Goal: Transaction & Acquisition: Download file/media

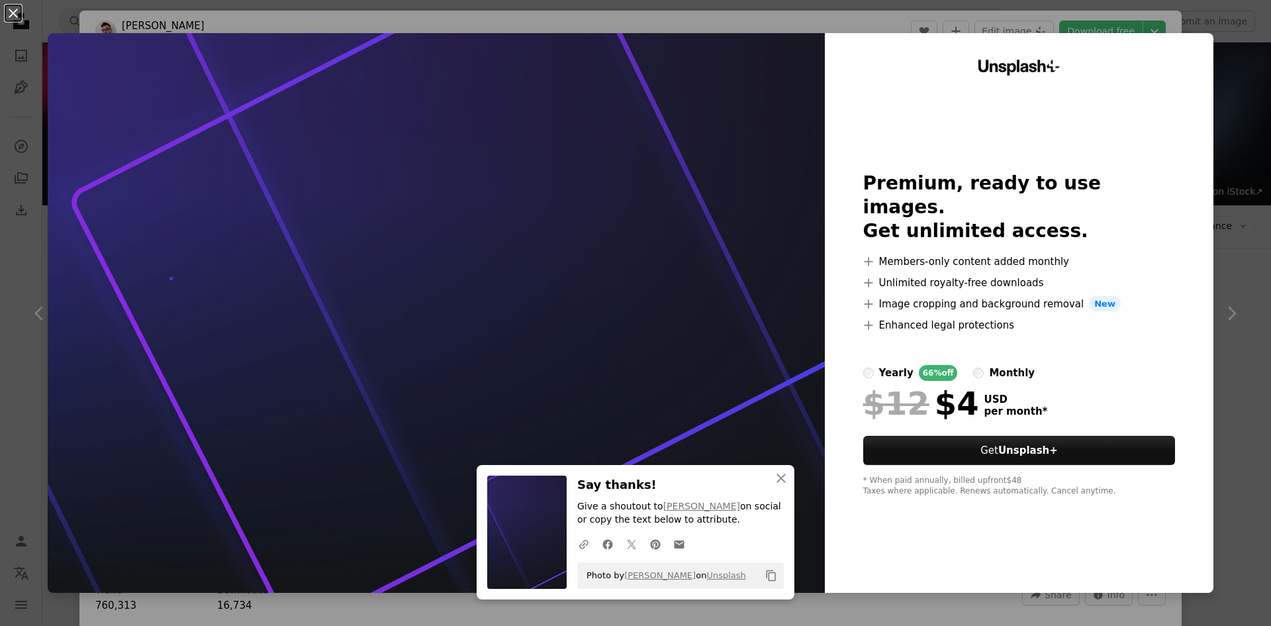
scroll to position [199, 0]
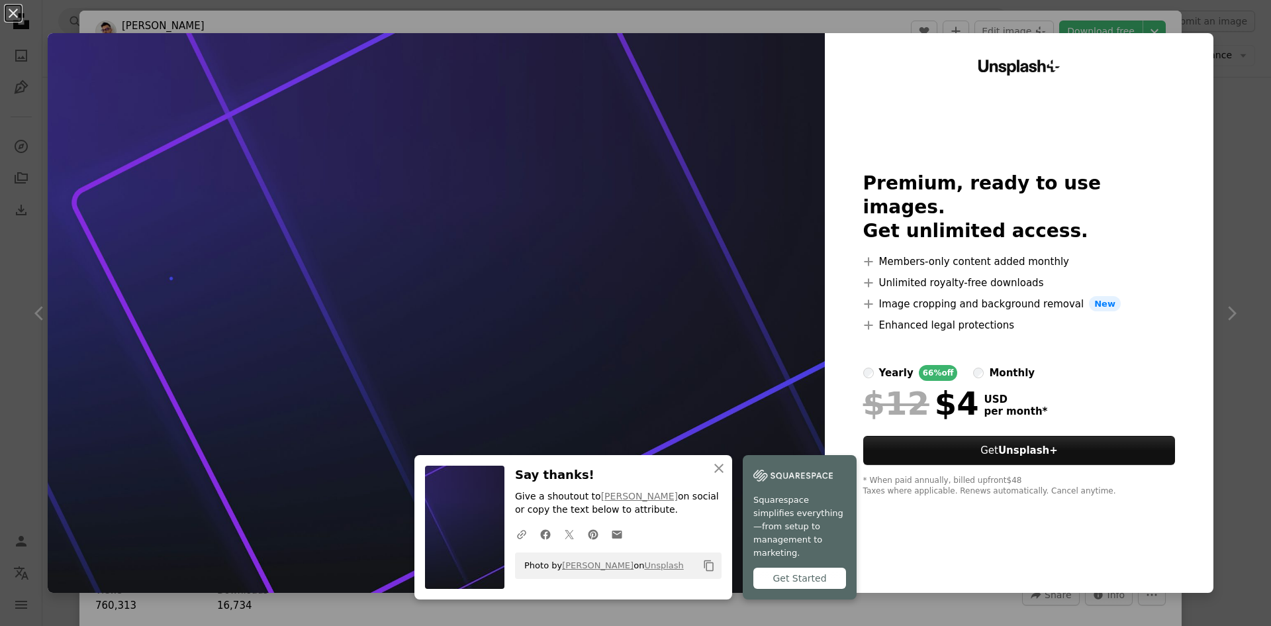
click at [996, 368] on div "monthly" at bounding box center [1012, 373] width 46 height 16
drag, startPoint x: 917, startPoint y: 365, endPoint x: 894, endPoint y: 358, distance: 24.3
click at [919, 365] on div "66% off" at bounding box center [938, 373] width 39 height 16
click at [870, 350] on div at bounding box center [1019, 349] width 313 height 32
click at [784, 577] on div "Get Started" at bounding box center [799, 577] width 93 height 21
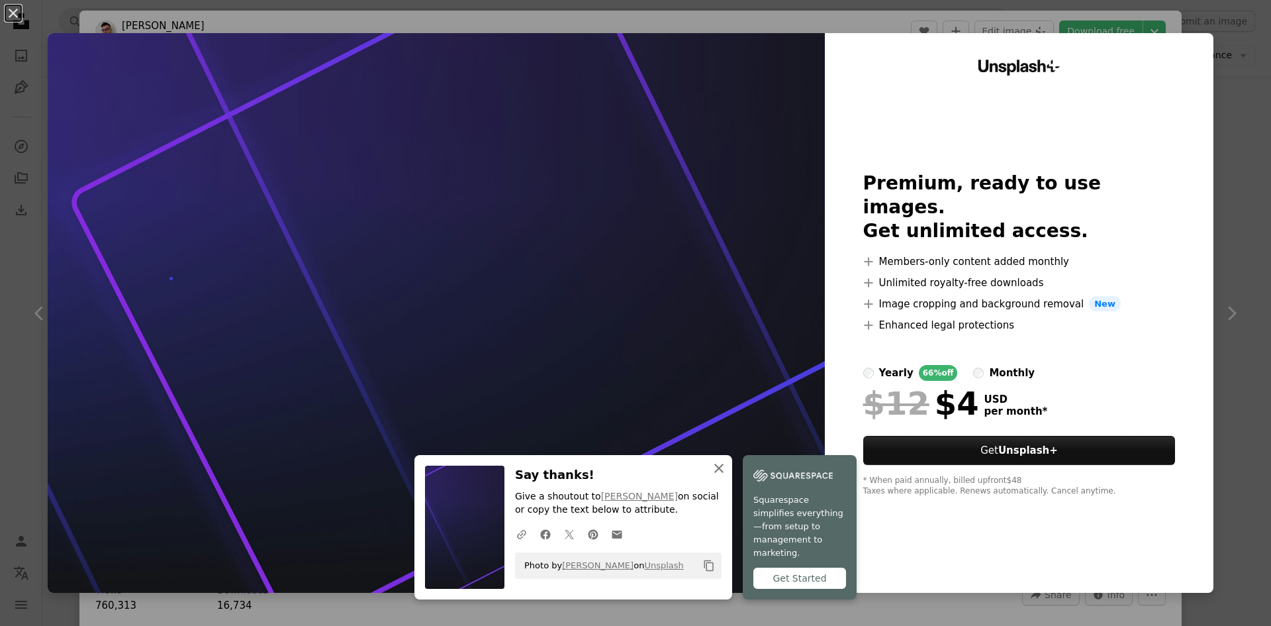
click at [710, 481] on button "An X shape Close" at bounding box center [719, 468] width 26 height 26
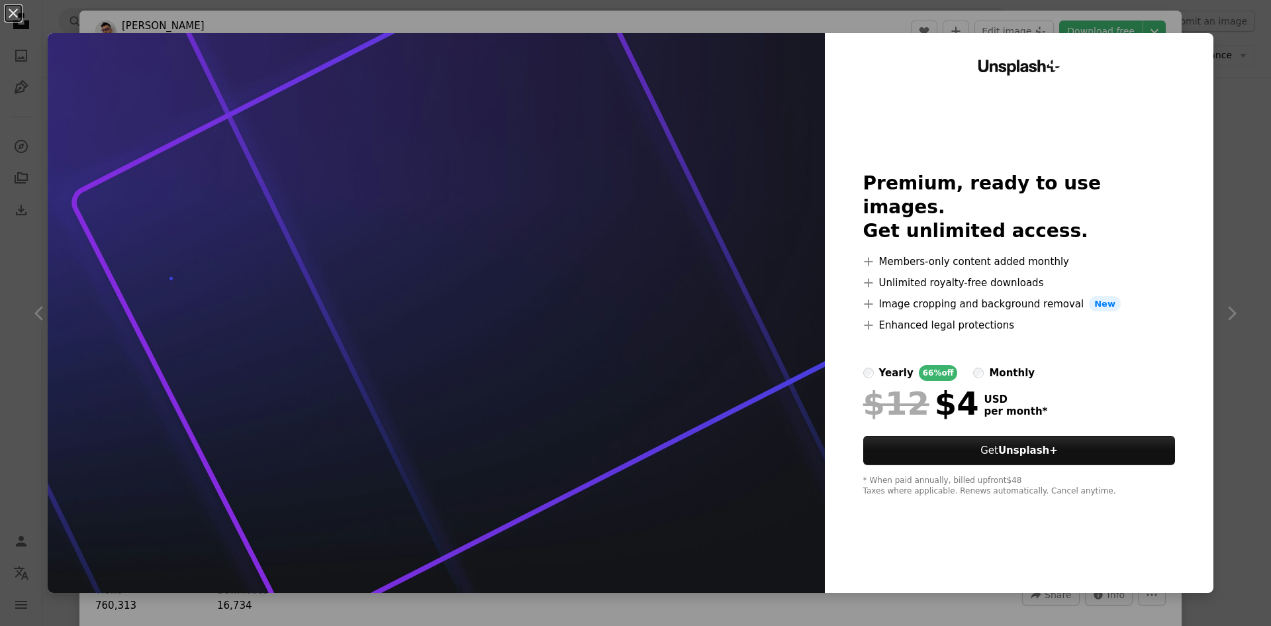
drag, startPoint x: 722, startPoint y: 404, endPoint x: 934, endPoint y: 270, distance: 251.1
click at [722, 403] on img at bounding box center [436, 312] width 777 height 559
click at [1222, 322] on div "An X shape Unsplash+ Premium, ready to use images. Get unlimited access. A plus…" at bounding box center [635, 313] width 1271 height 626
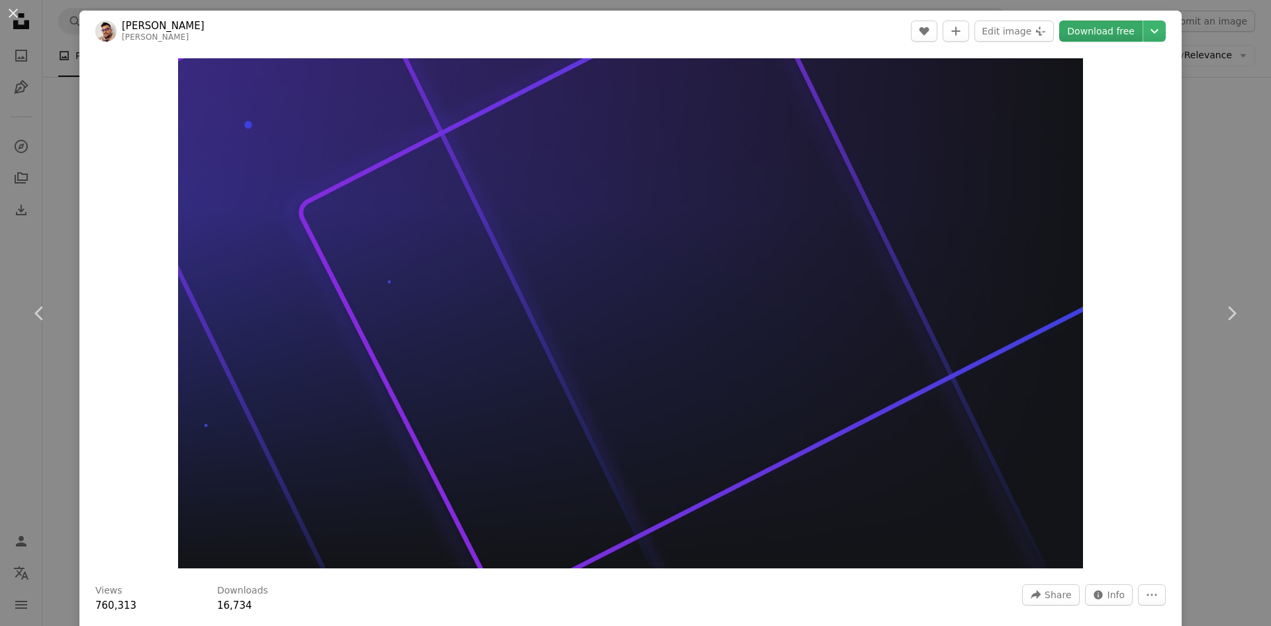
click at [1083, 21] on header "[PERSON_NAME] [PERSON_NAME] A heart A plus sign Edit image Plus sign for Unspla…" at bounding box center [630, 31] width 1102 height 41
click at [1085, 28] on link "Download free" at bounding box center [1100, 31] width 83 height 21
